Goal: Information Seeking & Learning: Learn about a topic

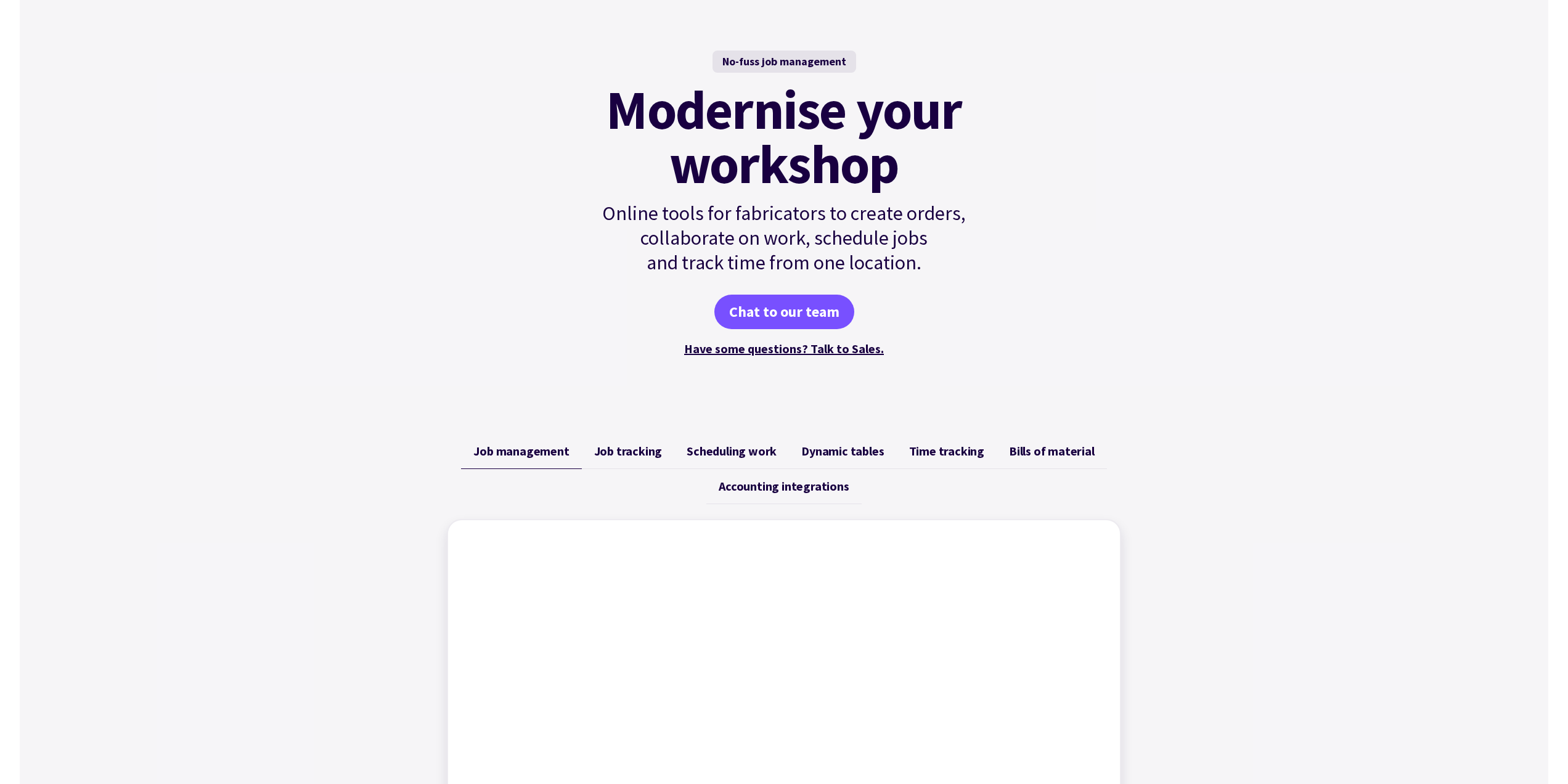
scroll to position [91, 0]
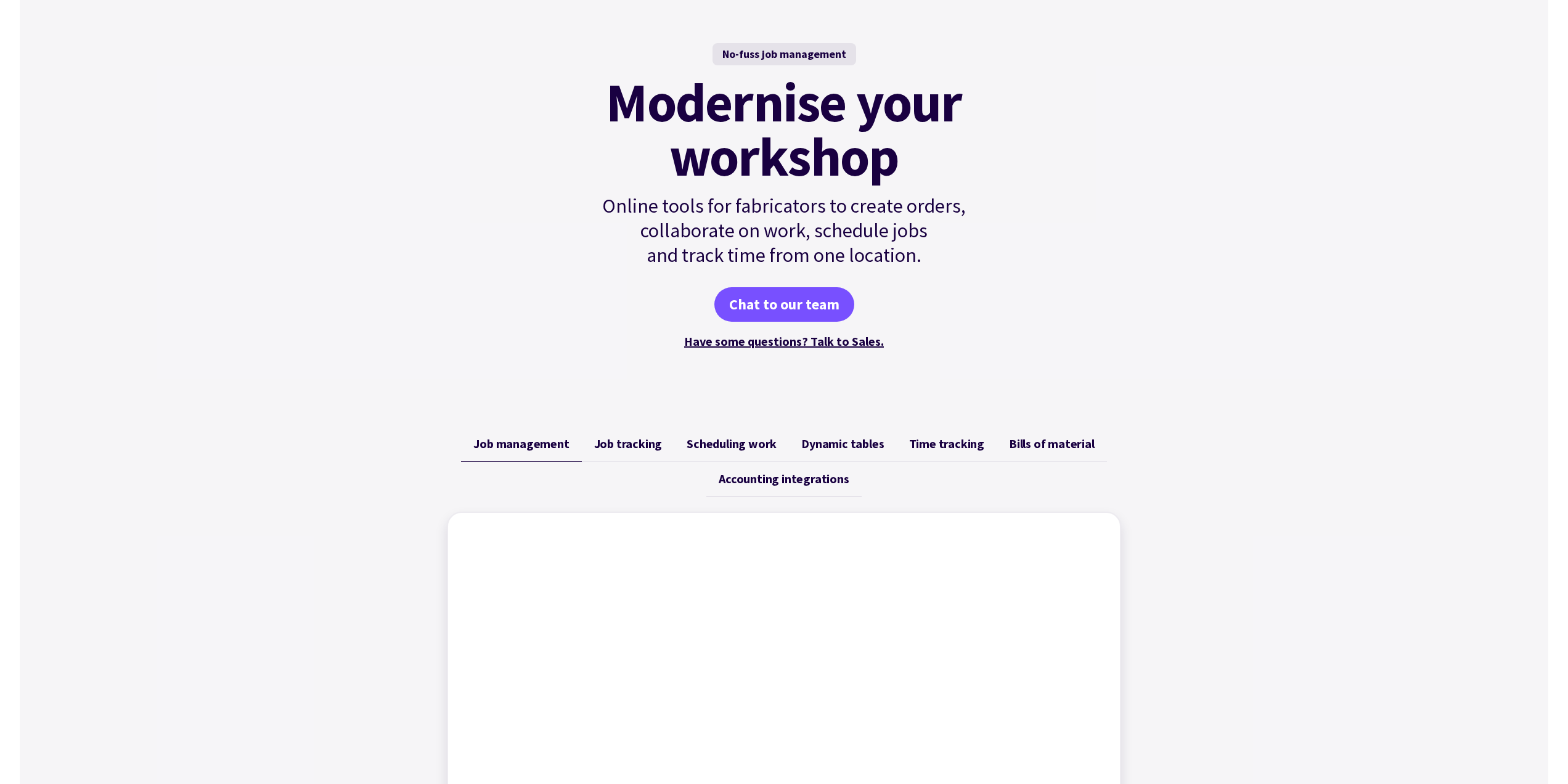
click at [1041, 437] on span "Bills of material" at bounding box center [1052, 443] width 86 height 15
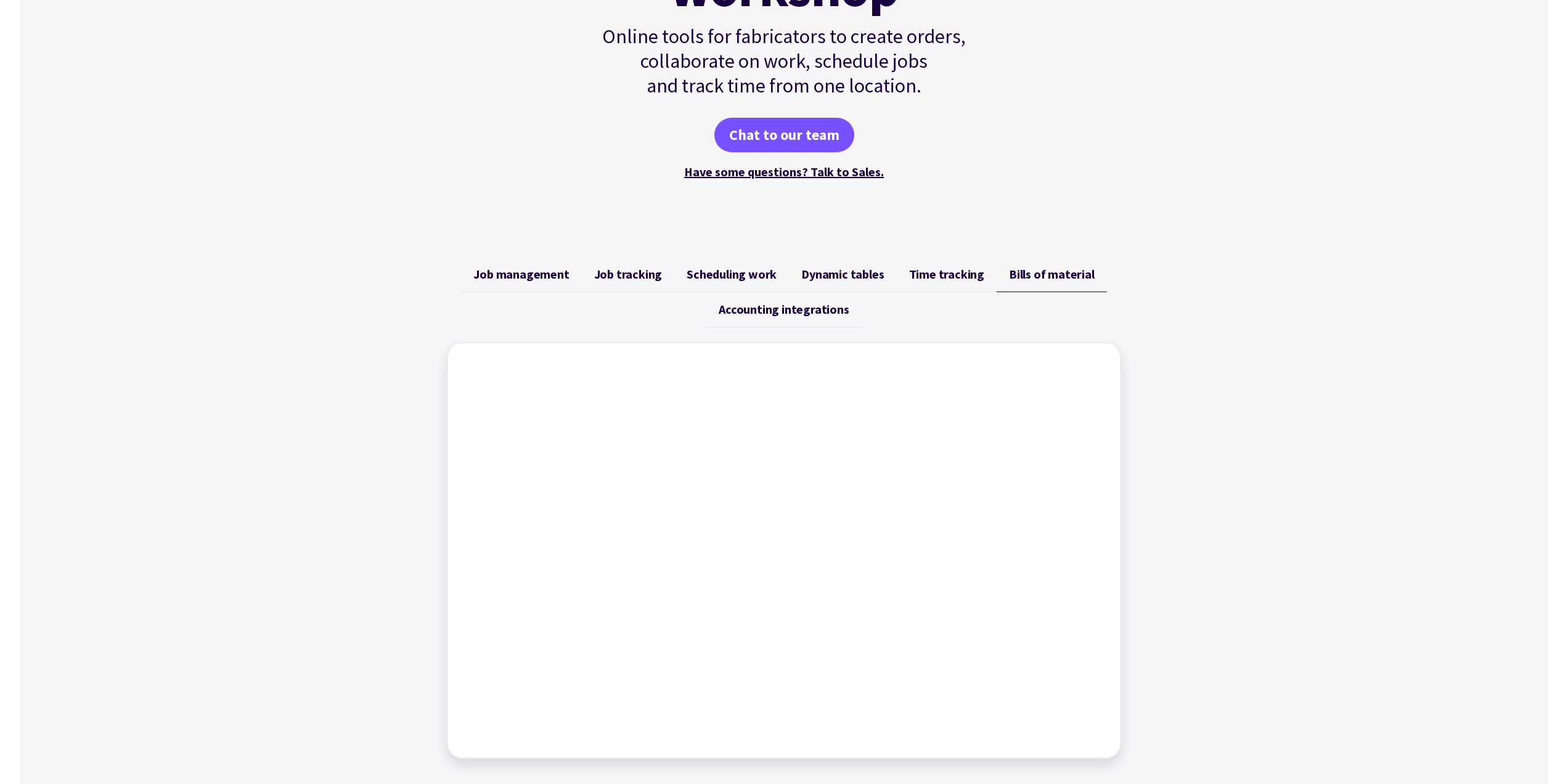
scroll to position [0, 0]
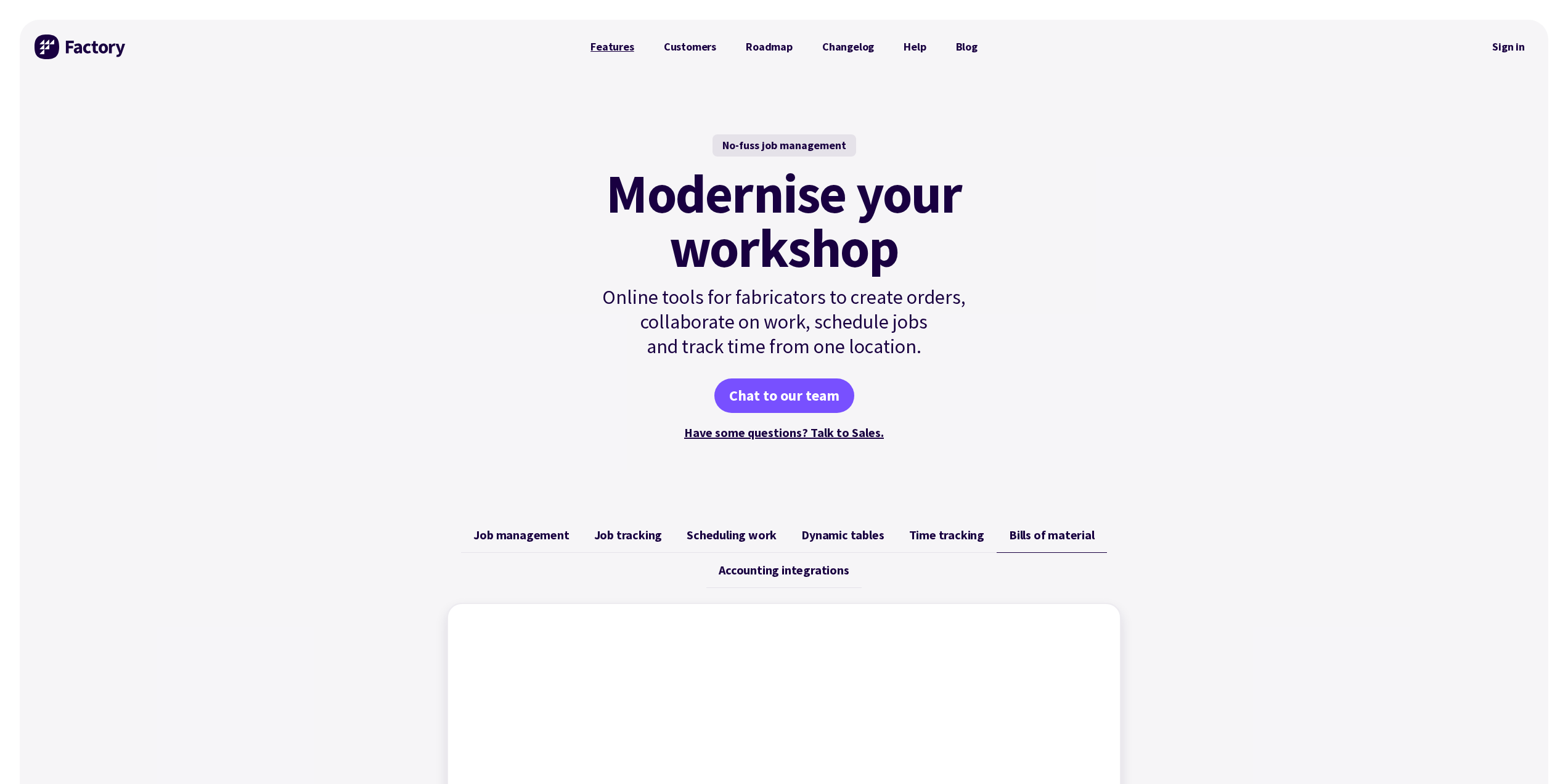
click at [621, 49] on link "Features" at bounding box center [611, 47] width 73 height 25
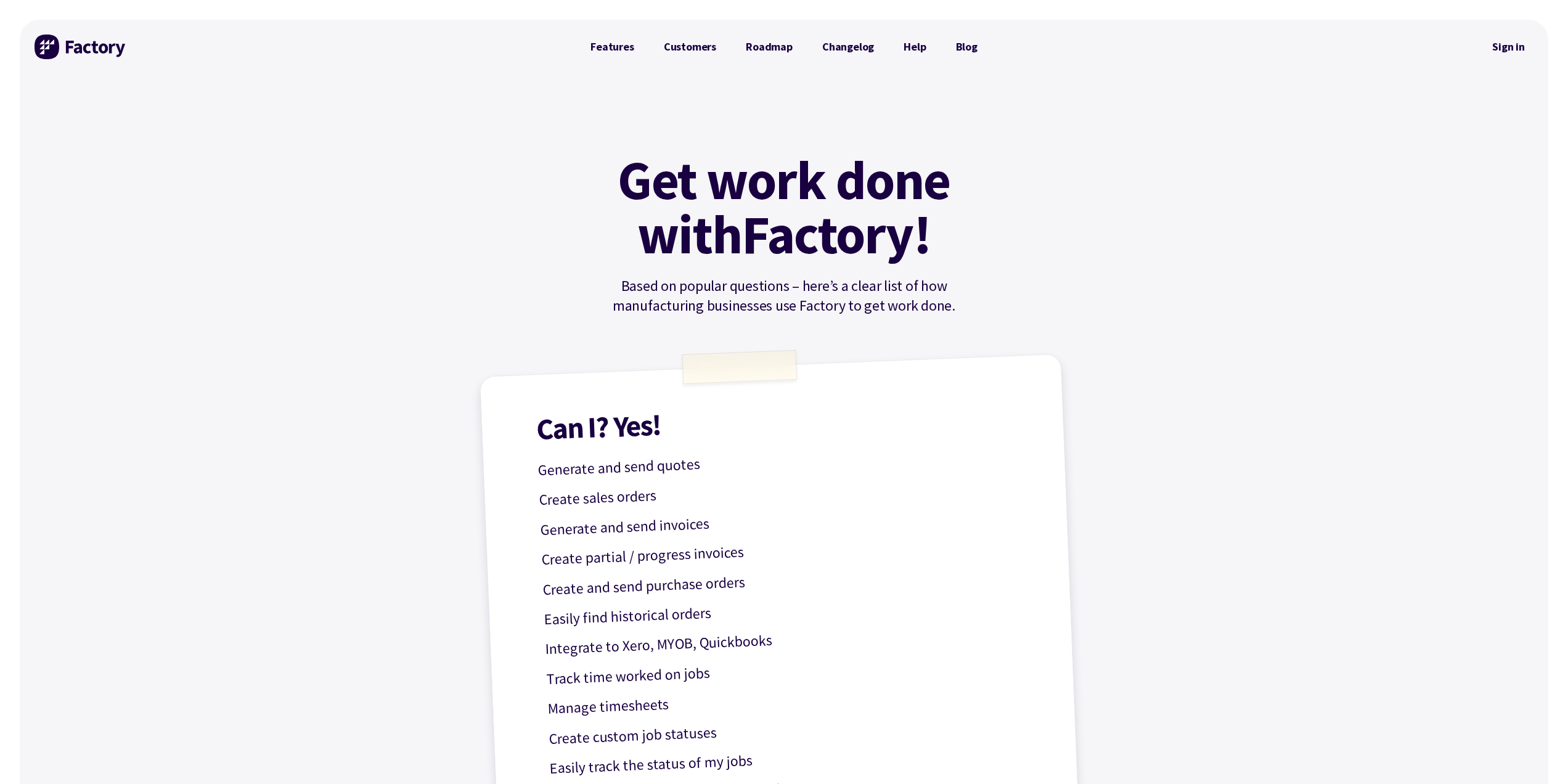
scroll to position [272, 0]
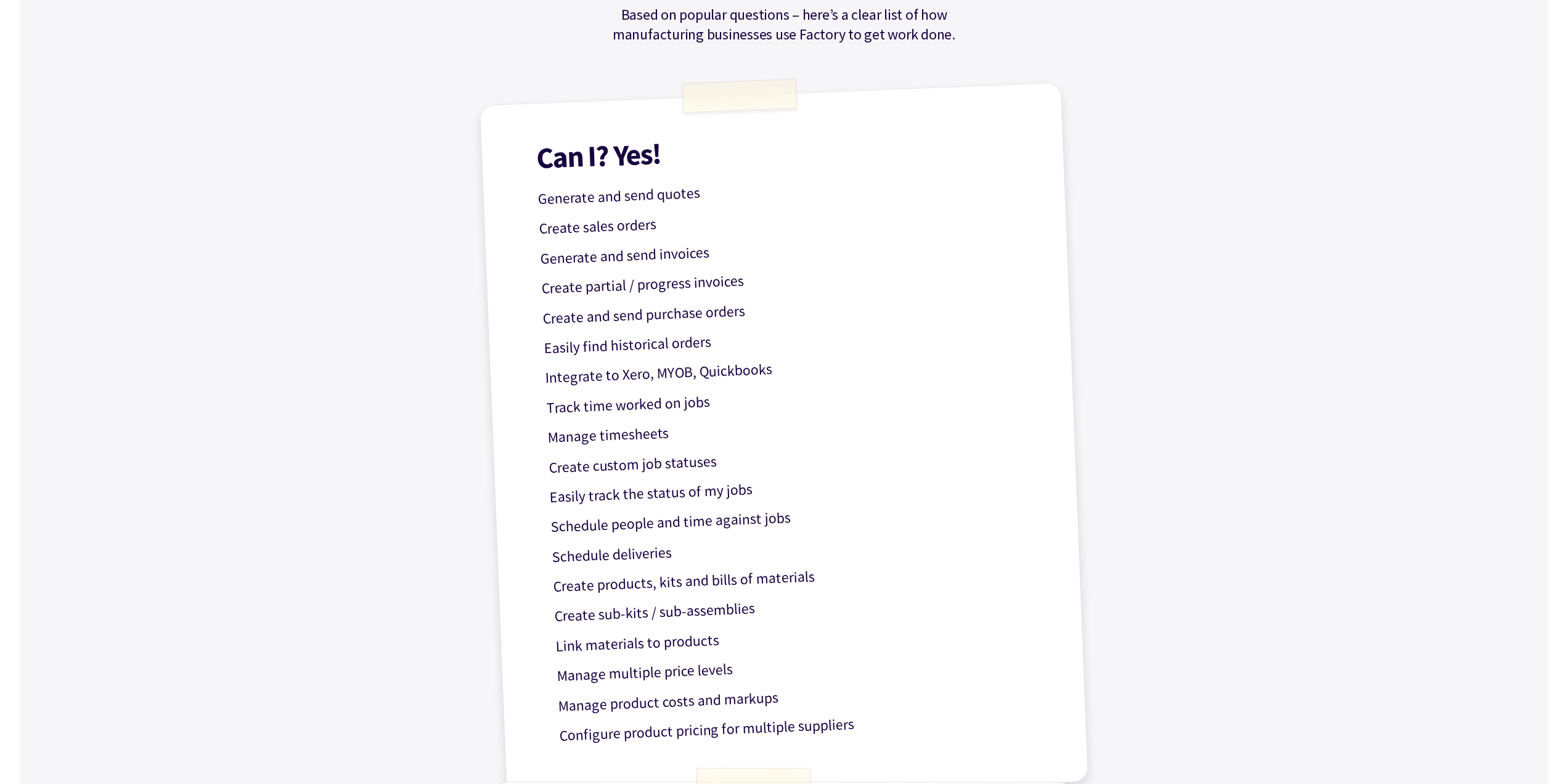
drag, startPoint x: 566, startPoint y: 205, endPoint x: 669, endPoint y: 206, distance: 103.0
click at [669, 206] on p "Generate and send quotes" at bounding box center [783, 189] width 492 height 43
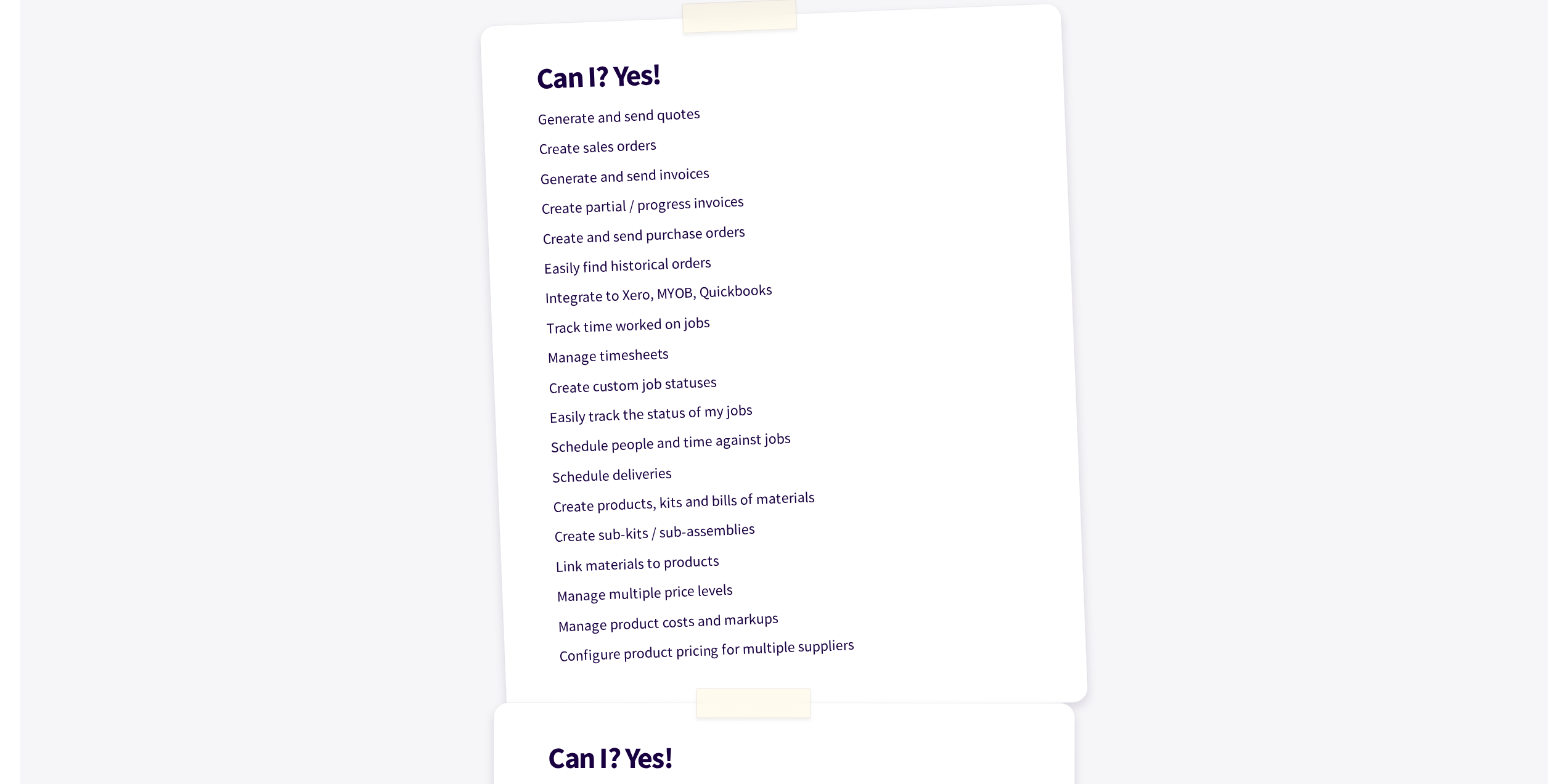
scroll to position [0, 0]
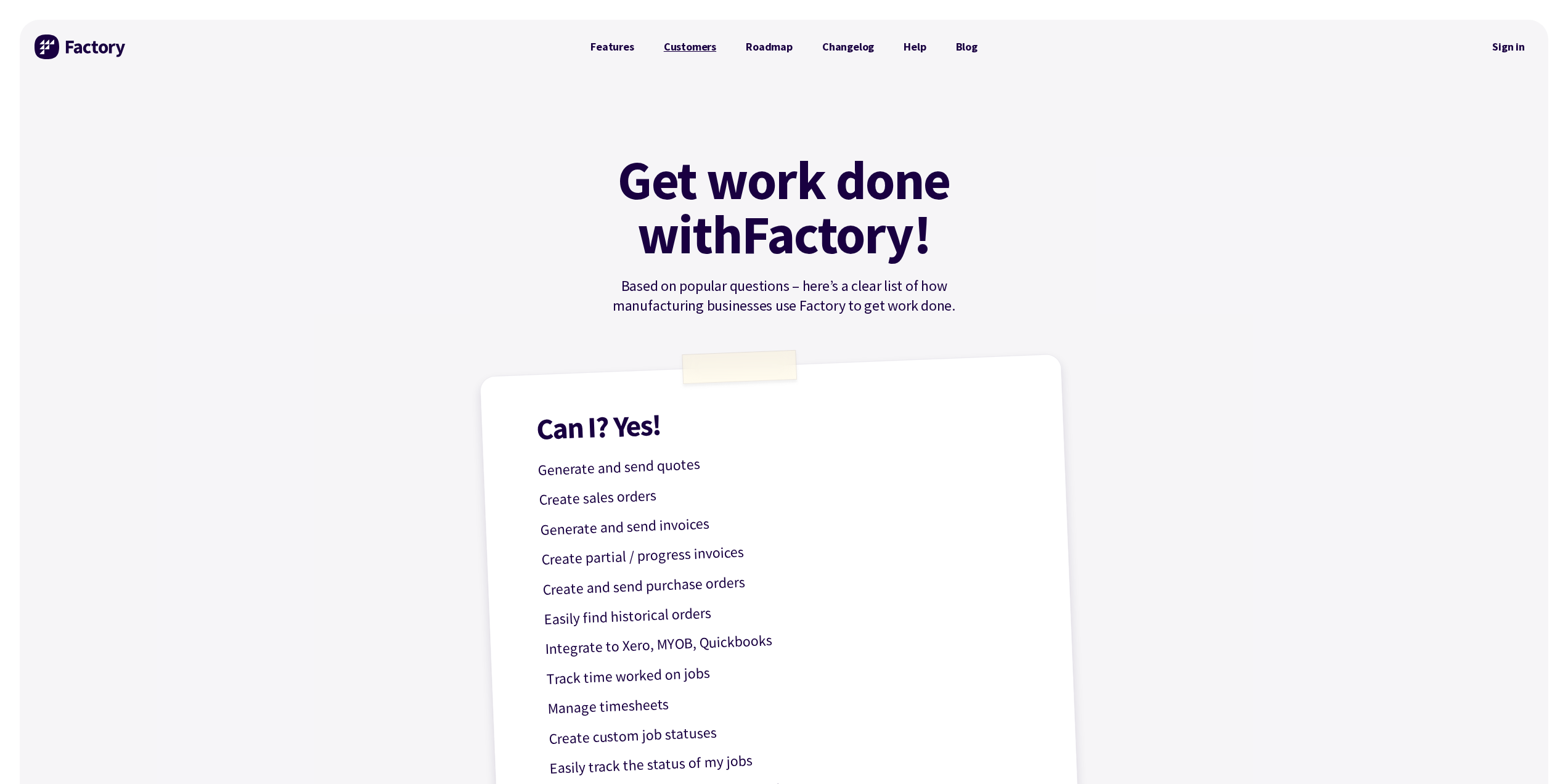
click at [703, 43] on link "Customers" at bounding box center [690, 47] width 82 height 25
